Goal: Task Accomplishment & Management: Manage account settings

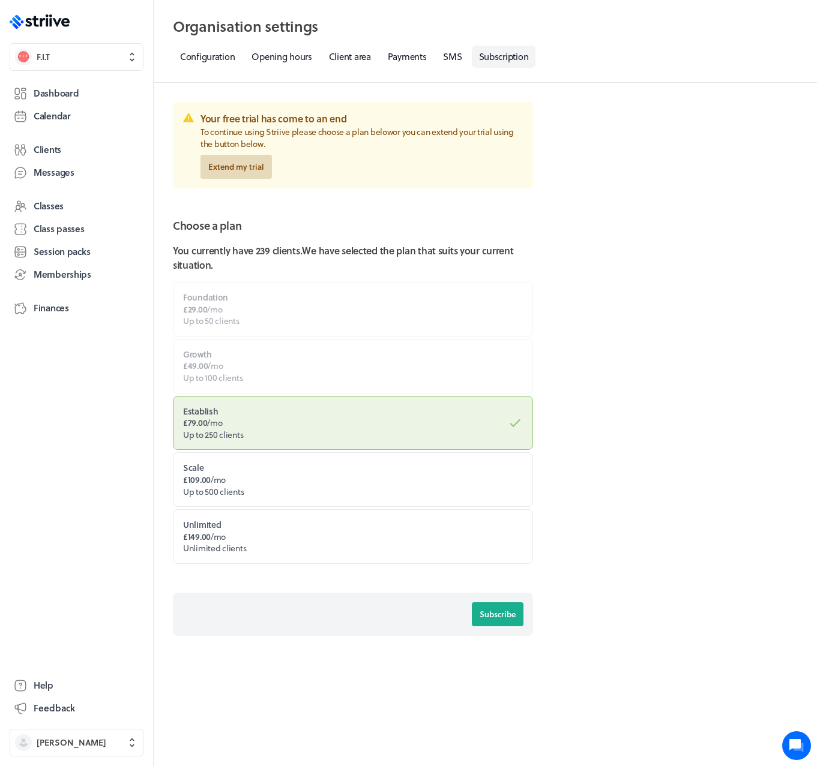
click at [246, 171] on span "Extend my trial" at bounding box center [236, 166] width 56 height 11
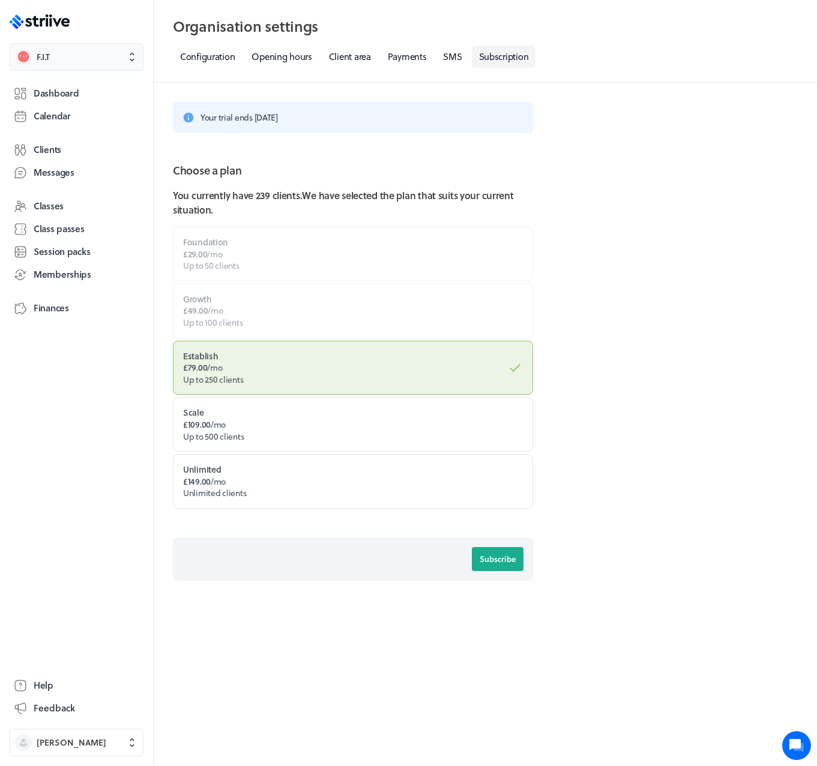
click at [80, 61] on span "F.I.T" at bounding box center [87, 57] width 101 height 12
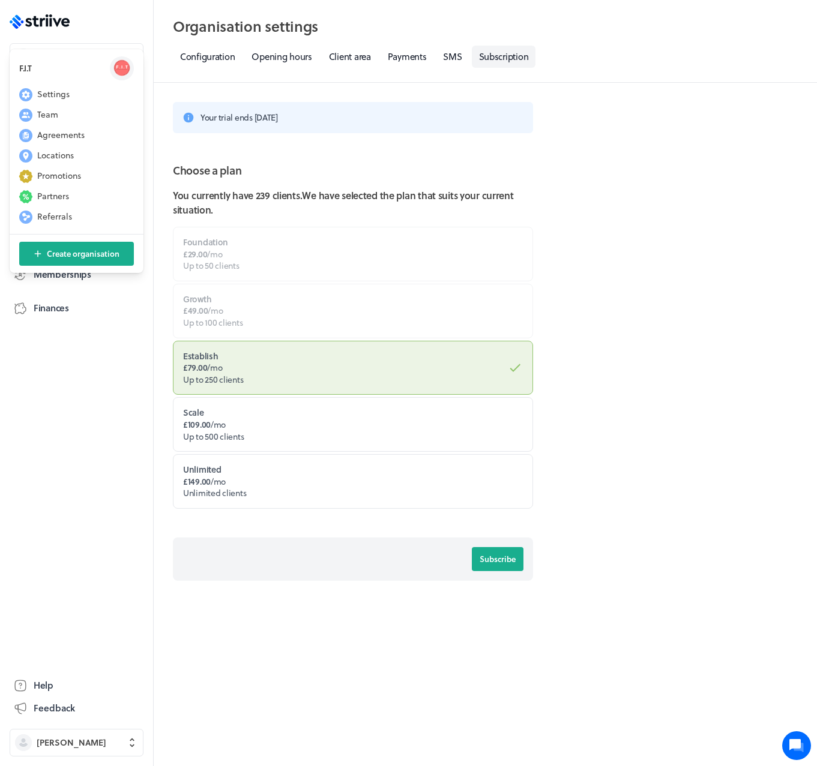
click at [347, 71] on header "Organisation settings Select a tab Configuration Opening hours Client area Paym…" at bounding box center [485, 41] width 663 height 83
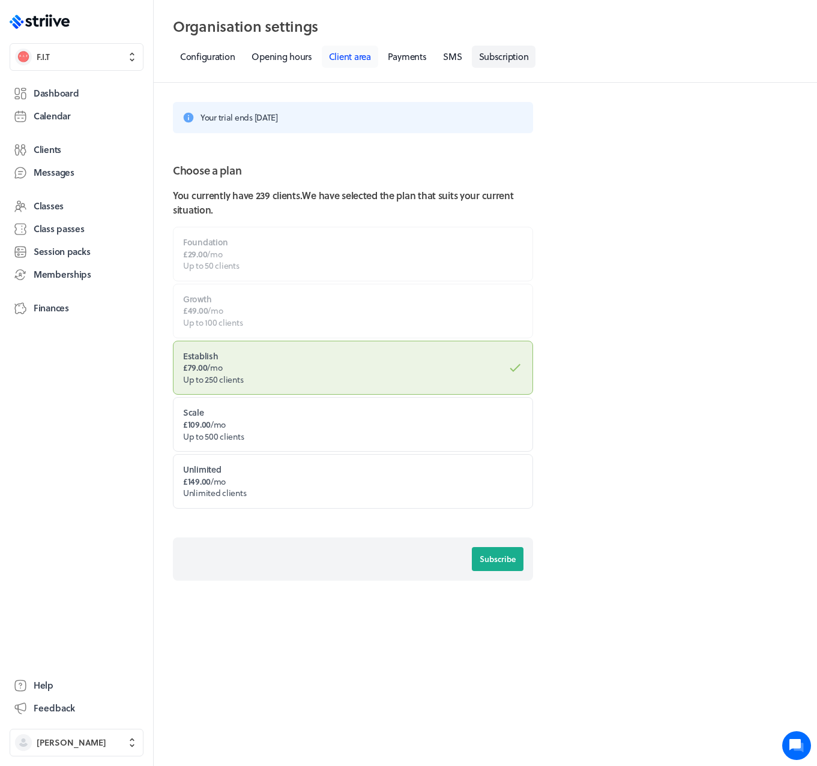
click at [347, 65] on link "Client area" at bounding box center [350, 57] width 56 height 22
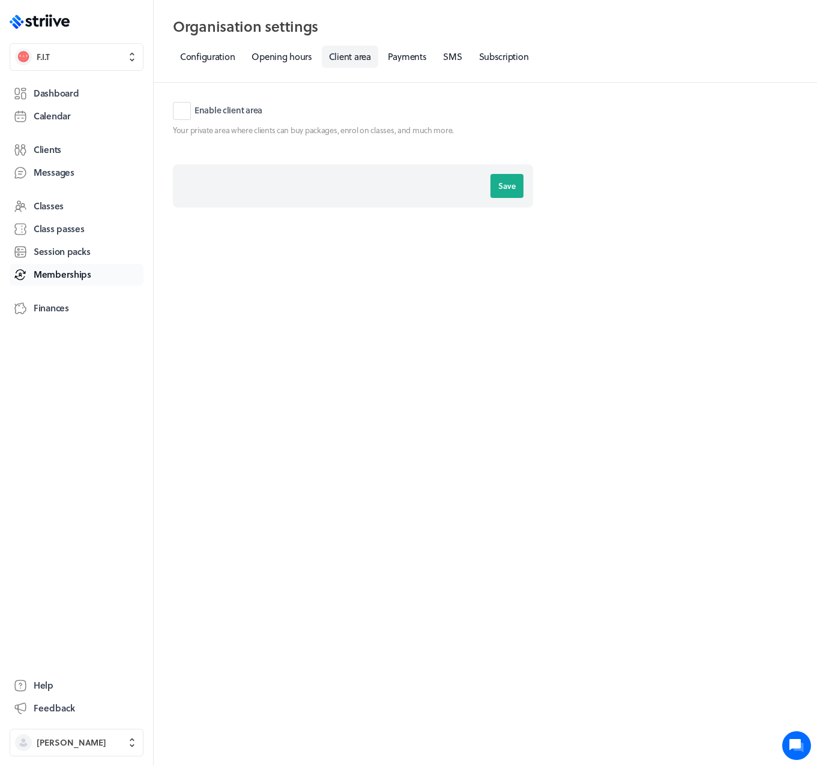
click at [56, 272] on span "Memberships" at bounding box center [63, 274] width 58 height 13
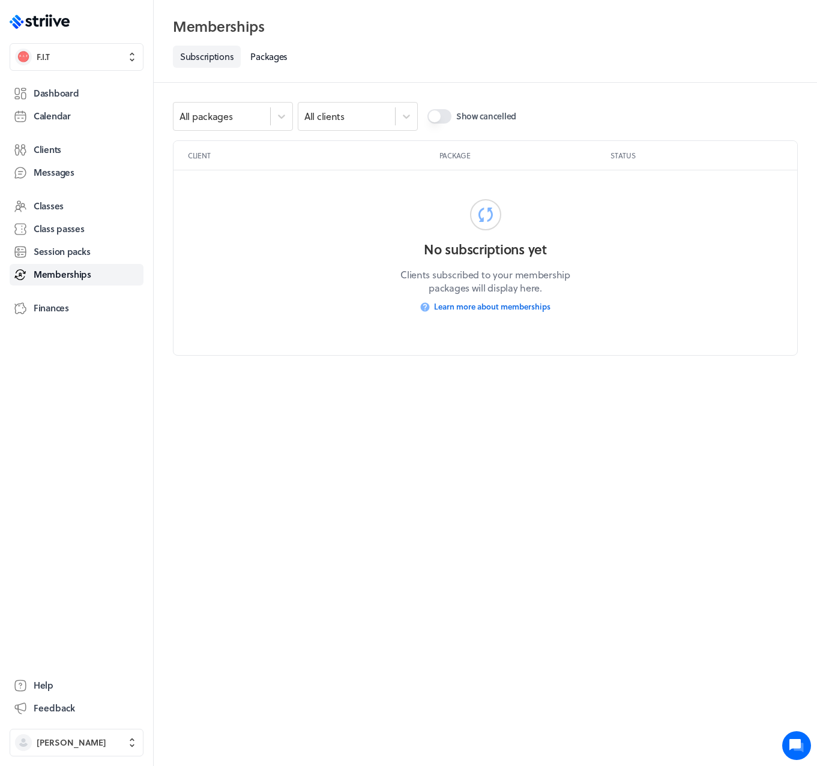
click at [433, 116] on button "Show cancelled" at bounding box center [439, 116] width 24 height 14
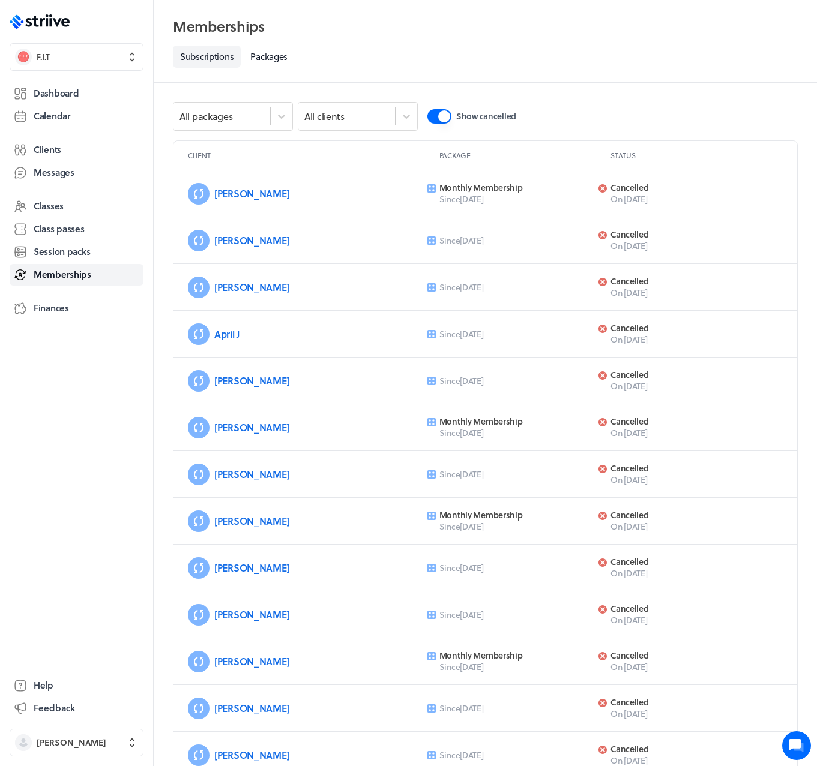
click at [440, 116] on button "Show cancelled" at bounding box center [439, 116] width 24 height 14
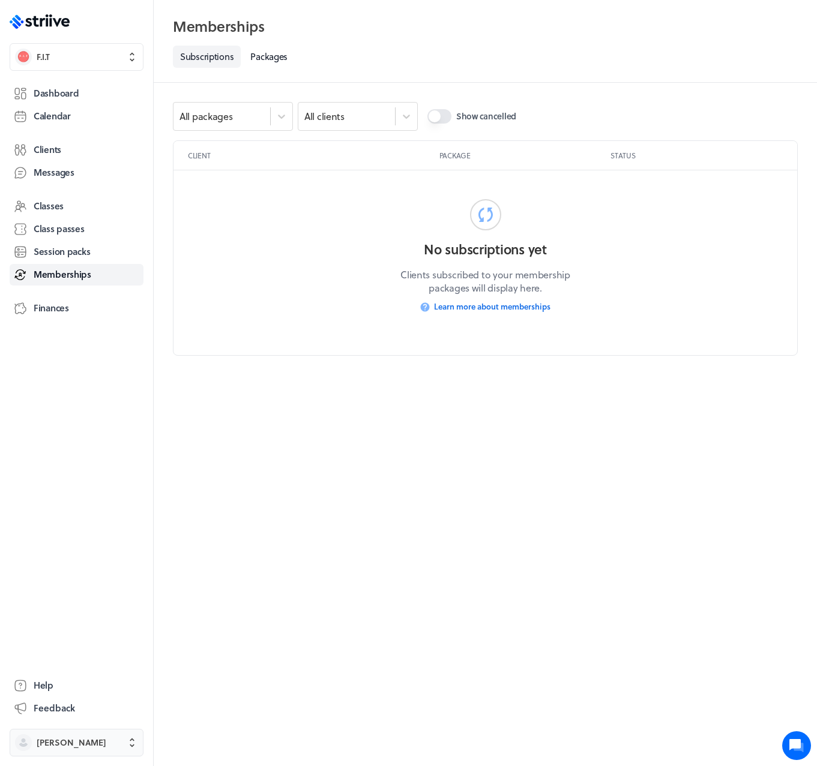
click at [77, 742] on span "[PERSON_NAME]" at bounding box center [72, 743] width 70 height 12
click at [67, 735] on span "Sign out" at bounding box center [53, 733] width 32 height 12
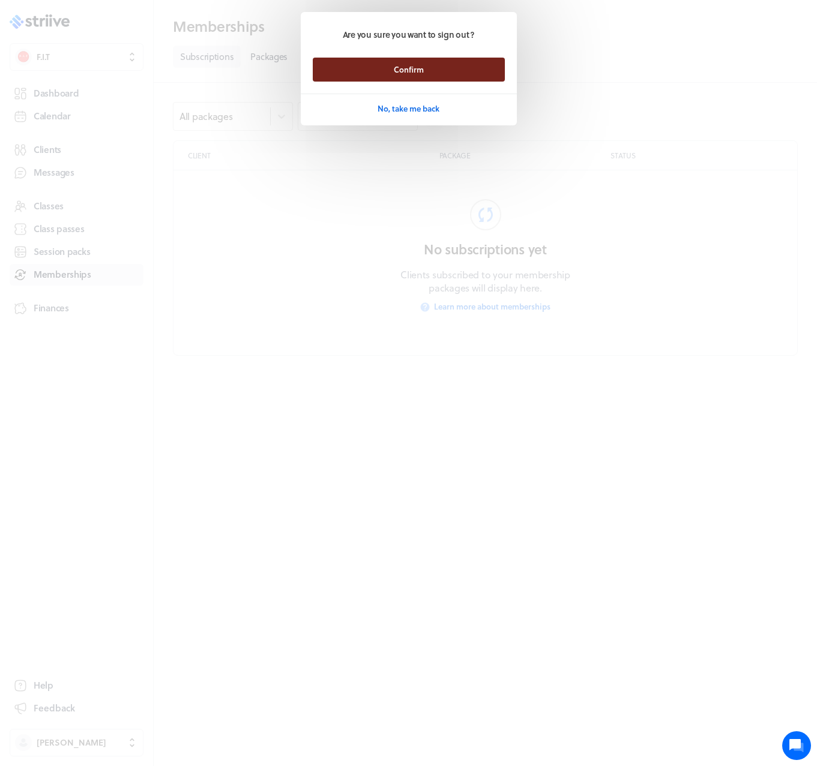
click at [385, 70] on button "Confirm" at bounding box center [409, 70] width 192 height 24
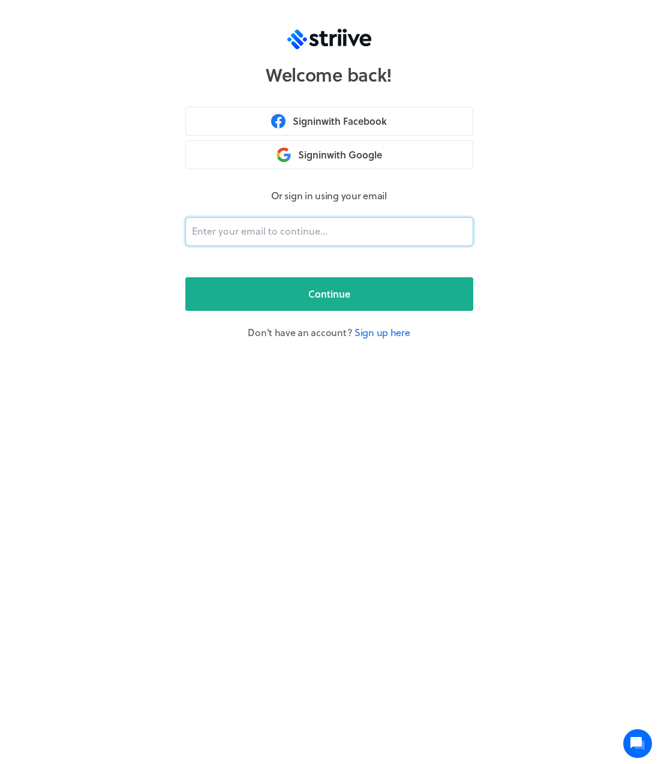
click at [316, 229] on input "email" at bounding box center [329, 231] width 288 height 29
type input "adam@striive.co"
